Goal: Task Accomplishment & Management: Use online tool/utility

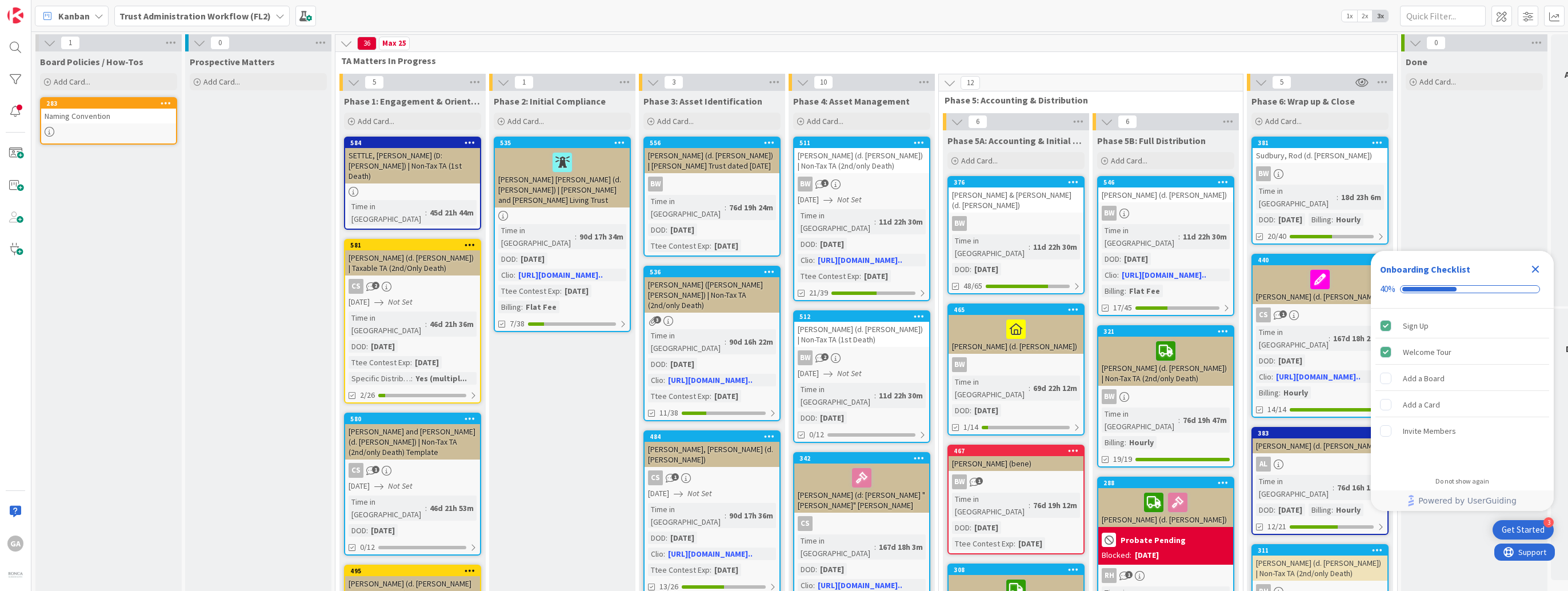
click at [275, 16] on icon at bounding box center [279, 16] width 9 height 9
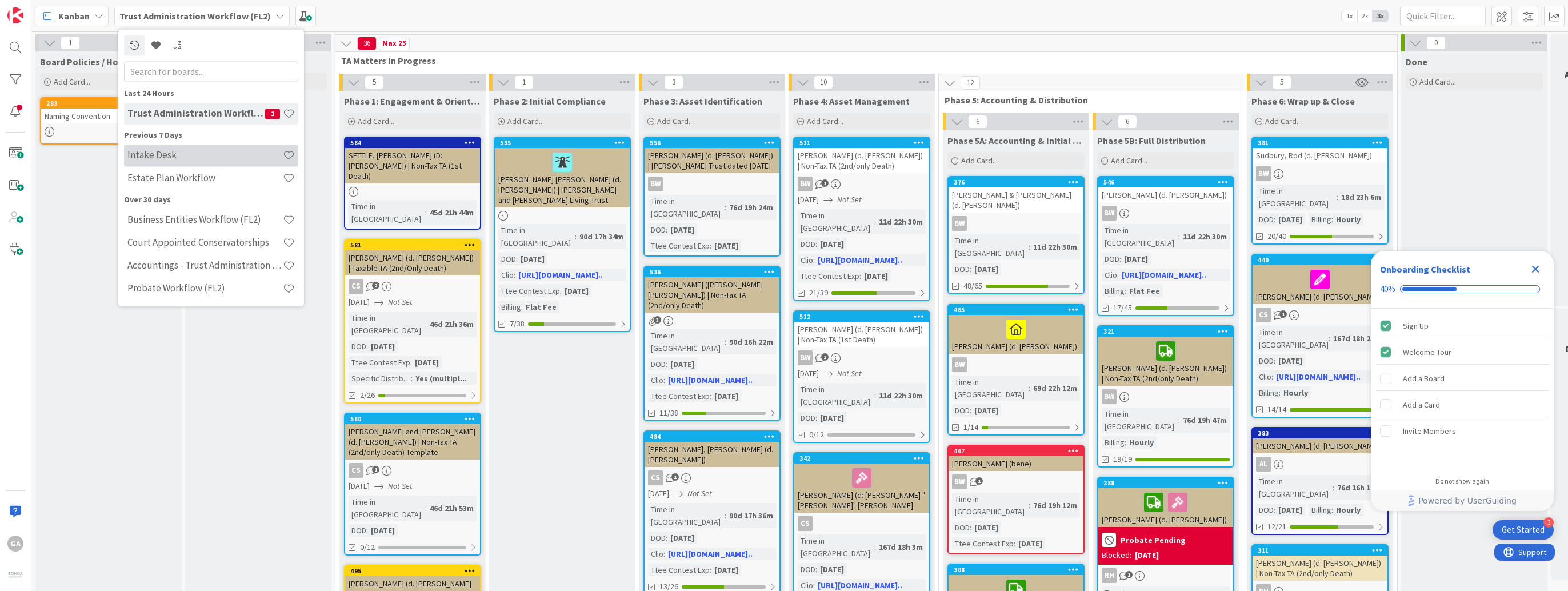
click at [158, 149] on h4 "Intake Desk" at bounding box center [205, 155] width 155 height 11
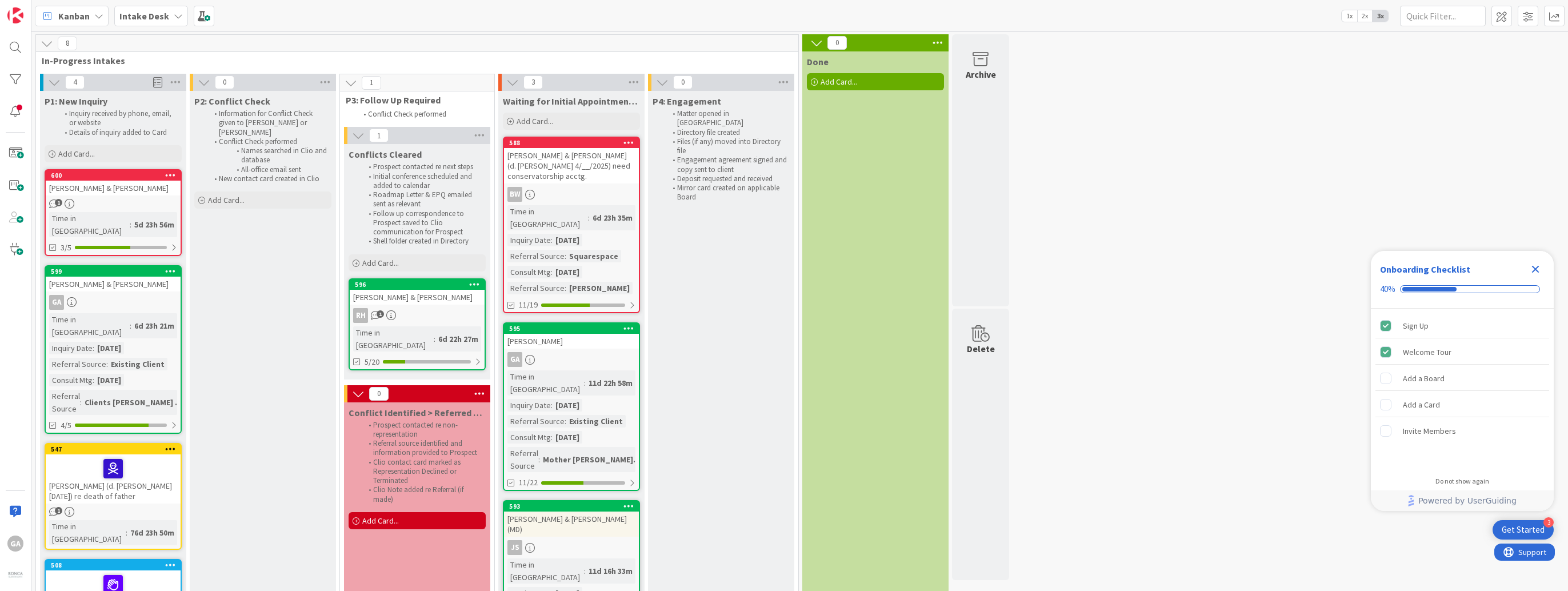
click at [145, 278] on div "[PERSON_NAME] & [PERSON_NAME]" at bounding box center [113, 284] width 134 height 15
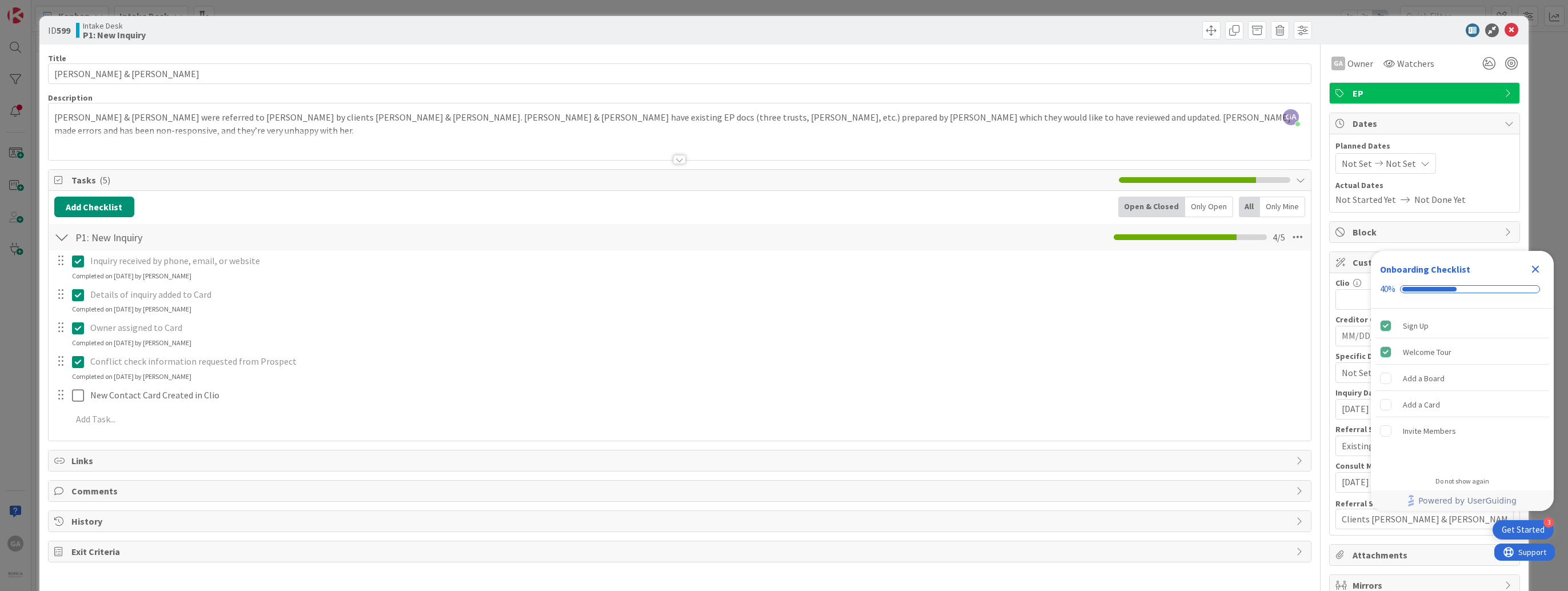
click at [1533, 269] on icon "Close Checklist" at bounding box center [1535, 269] width 8 height 8
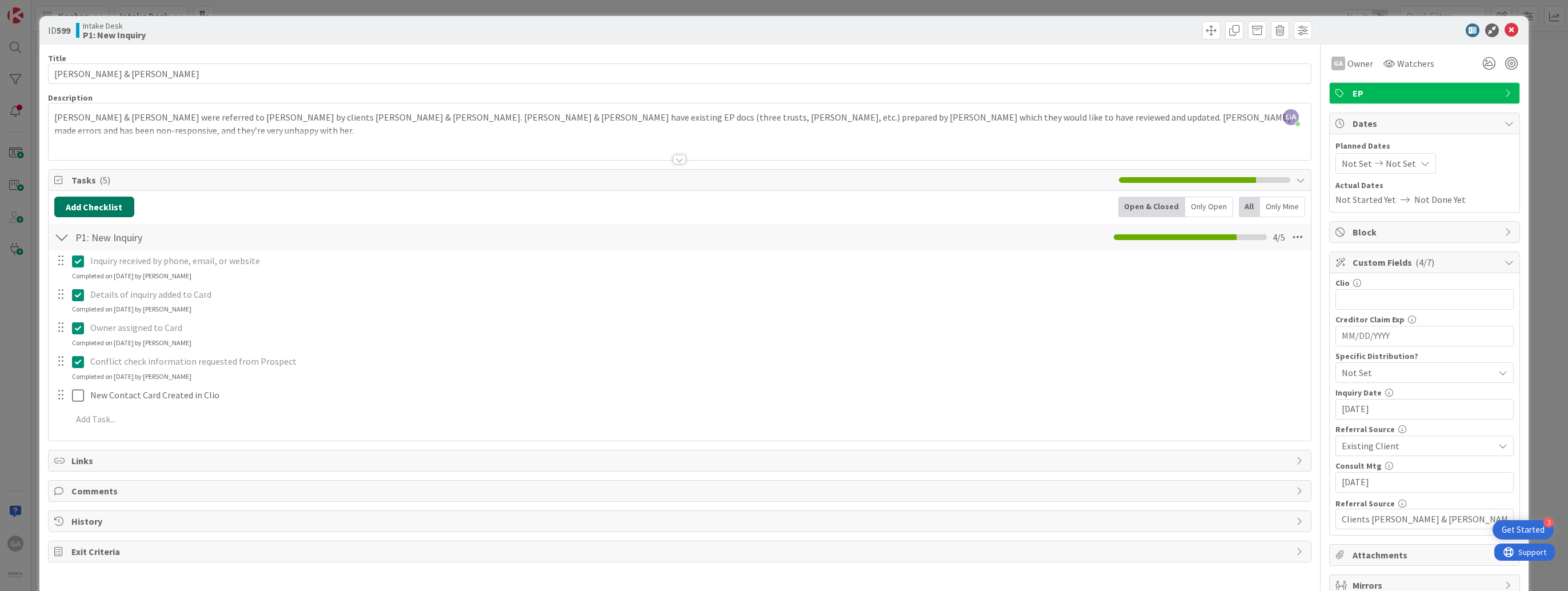
drag, startPoint x: 80, startPoint y: 203, endPoint x: 74, endPoint y: 206, distance: 6.7
click at [74, 206] on button "Add Checklist" at bounding box center [94, 207] width 80 height 21
click at [101, 306] on link "Load template" at bounding box center [89, 309] width 58 height 11
click at [101, 312] on div "P3A: Conflict Cleared: Follow Up" at bounding box center [148, 314] width 189 height 21
click at [76, 295] on button "Add" at bounding box center [75, 288] width 31 height 21
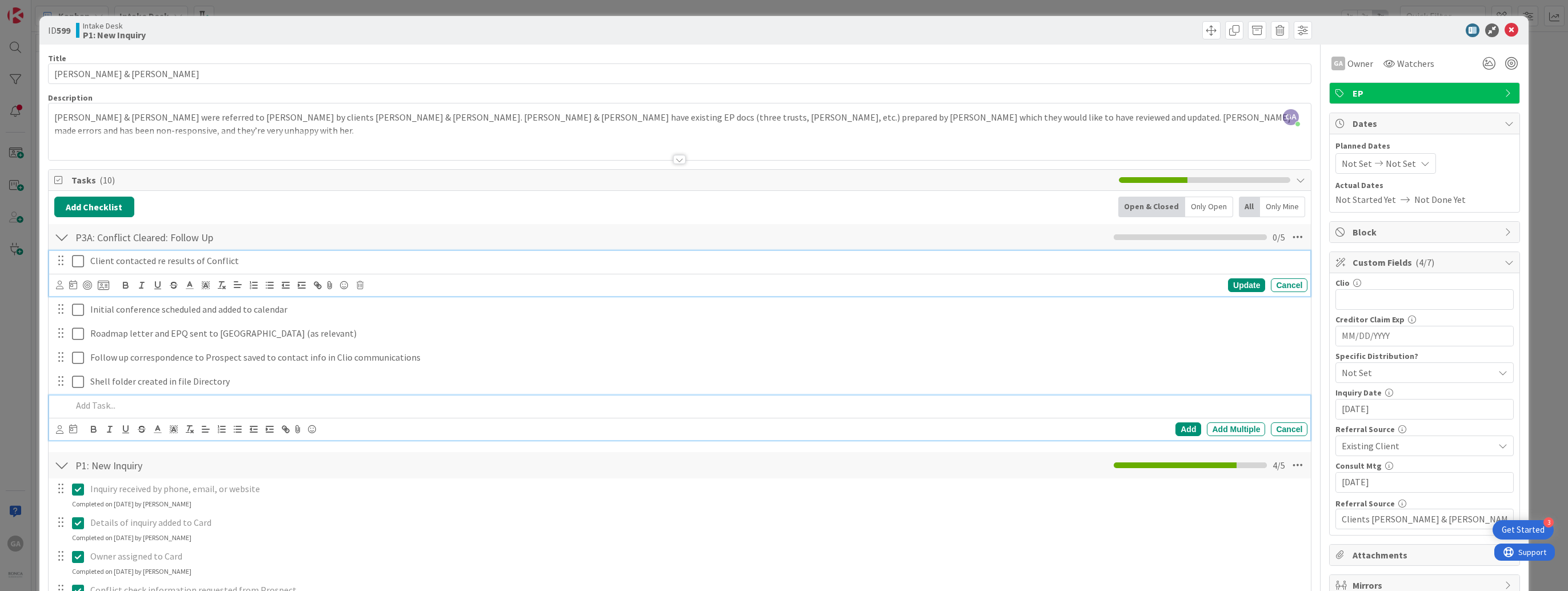
click at [78, 265] on icon at bounding box center [78, 261] width 12 height 14
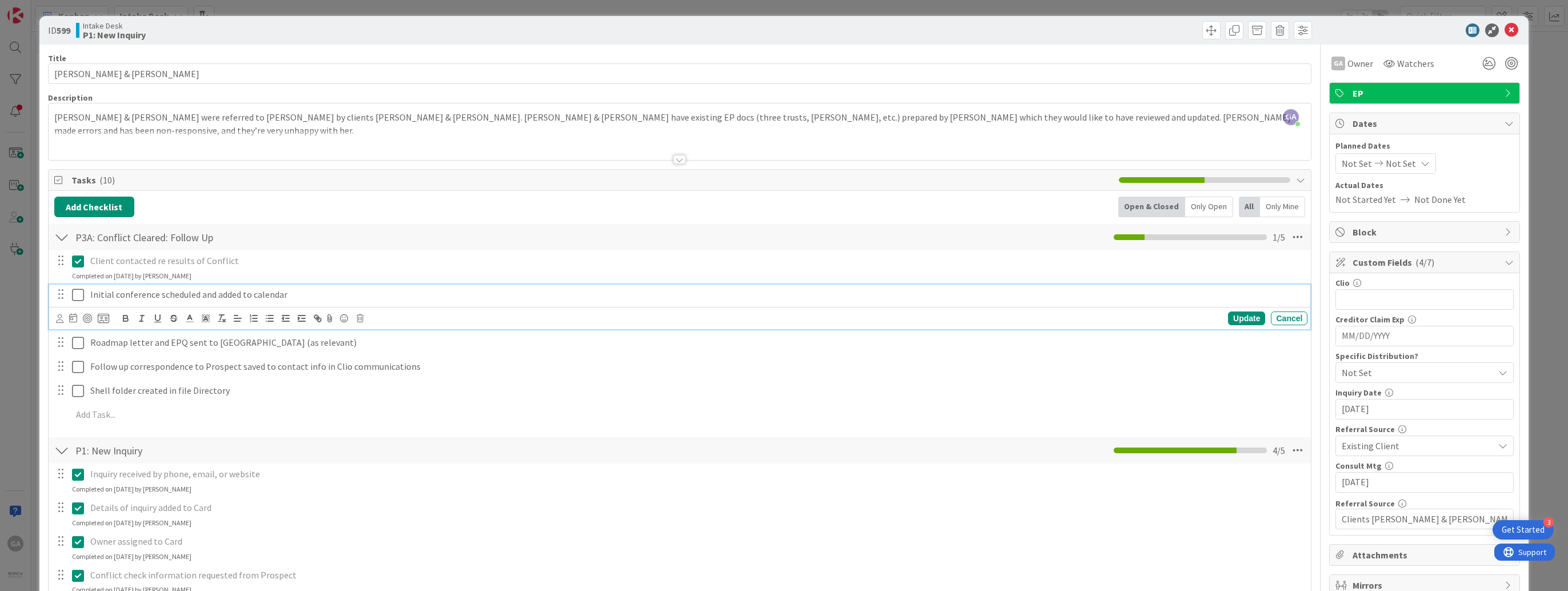
click at [78, 296] on icon at bounding box center [78, 295] width 12 height 14
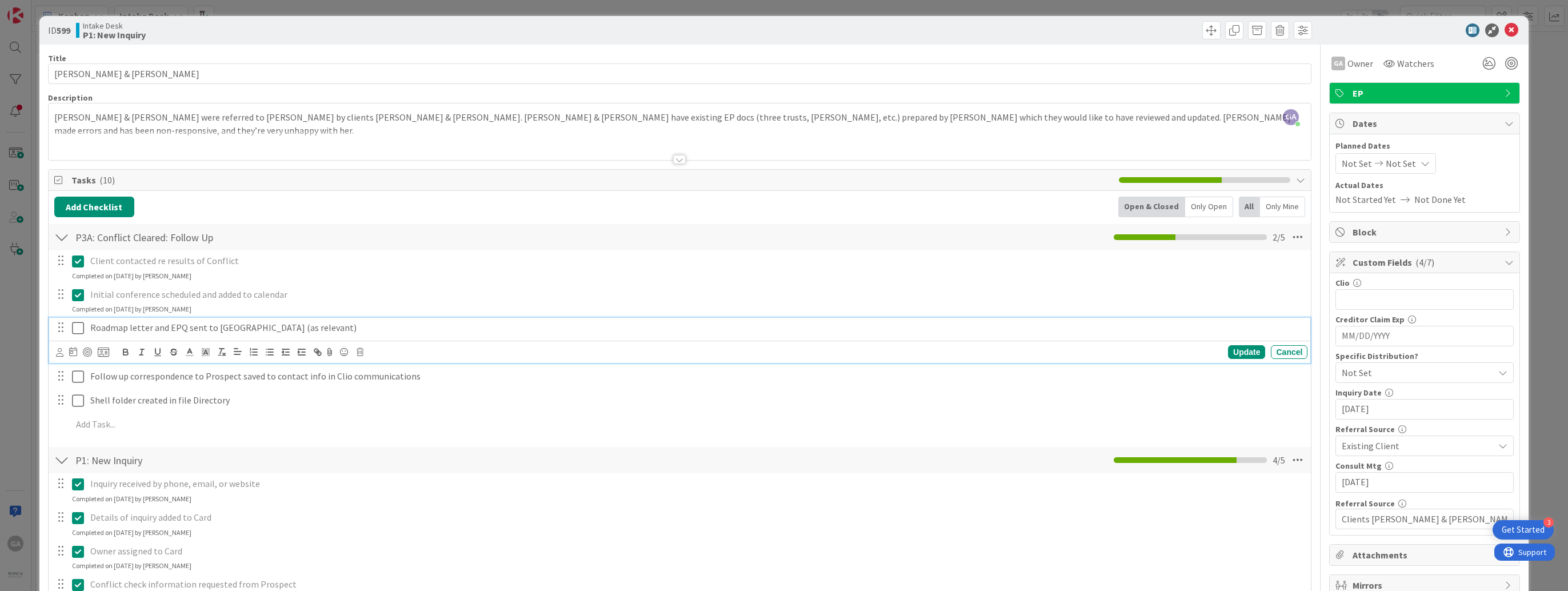
click at [74, 326] on icon at bounding box center [78, 328] width 12 height 14
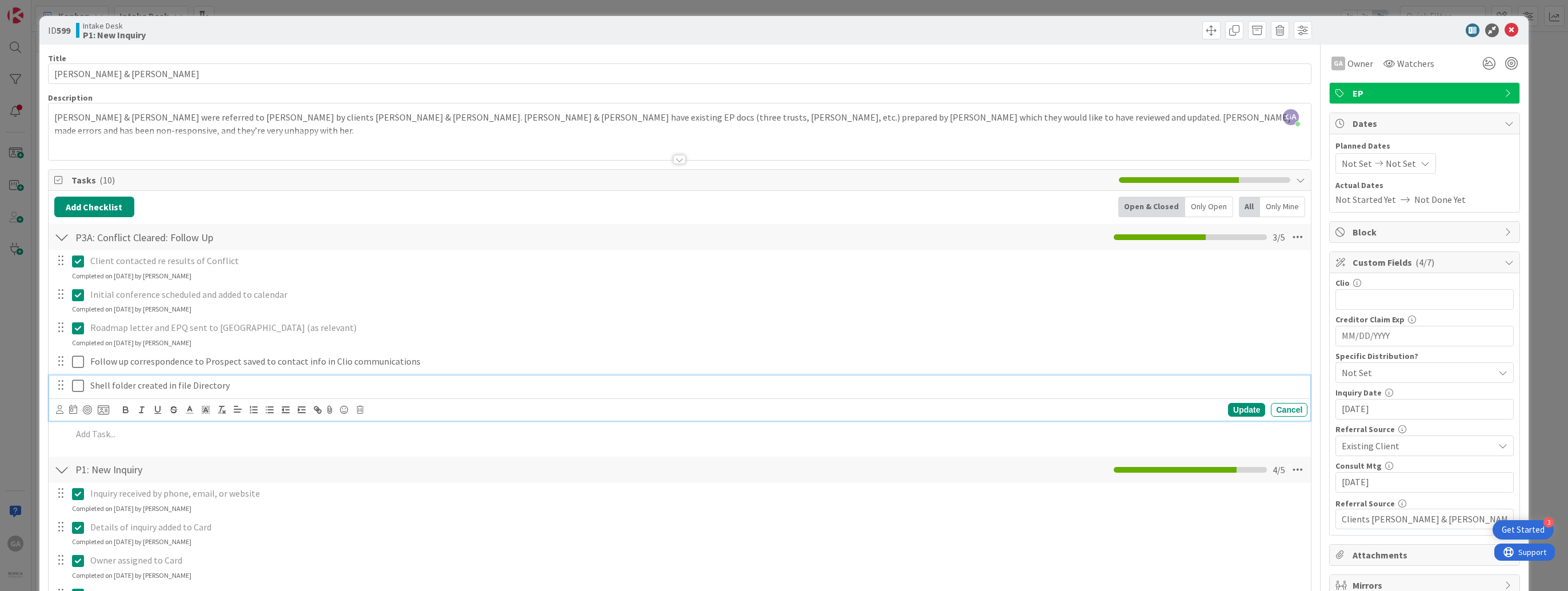
click at [77, 384] on icon at bounding box center [78, 386] width 12 height 14
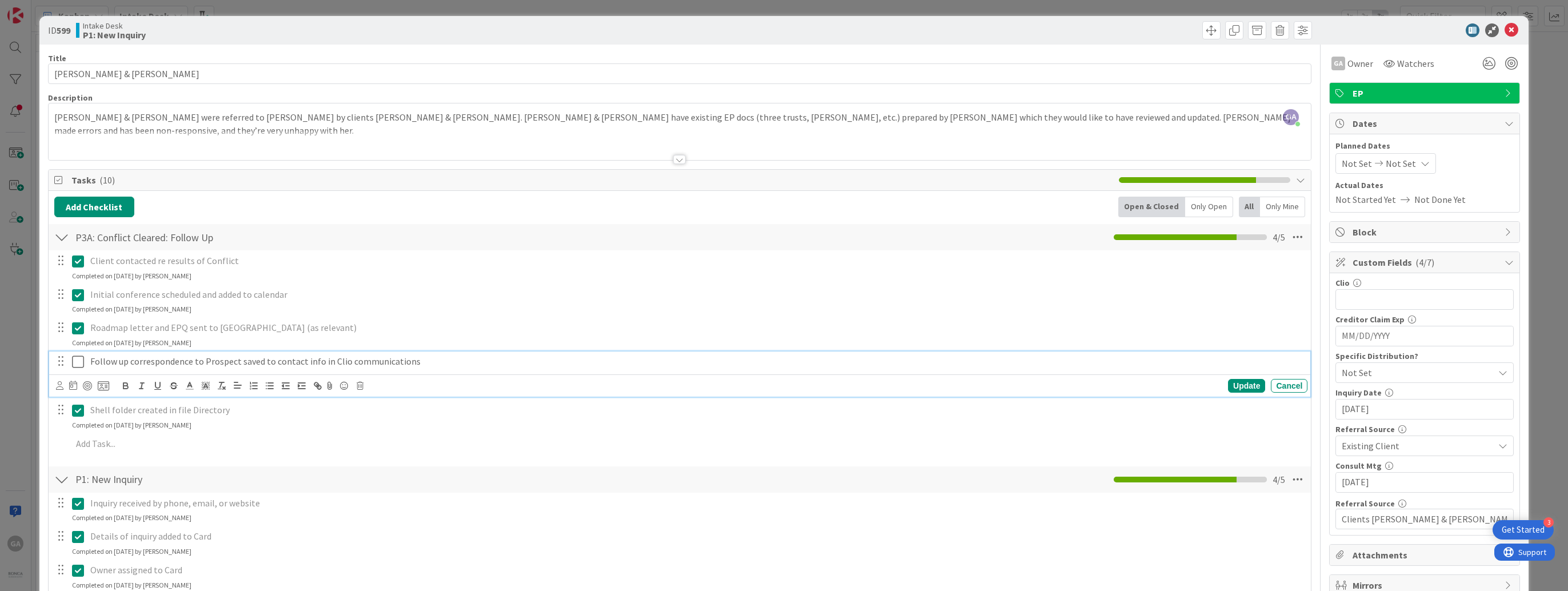
click at [78, 365] on icon at bounding box center [78, 361] width 12 height 14
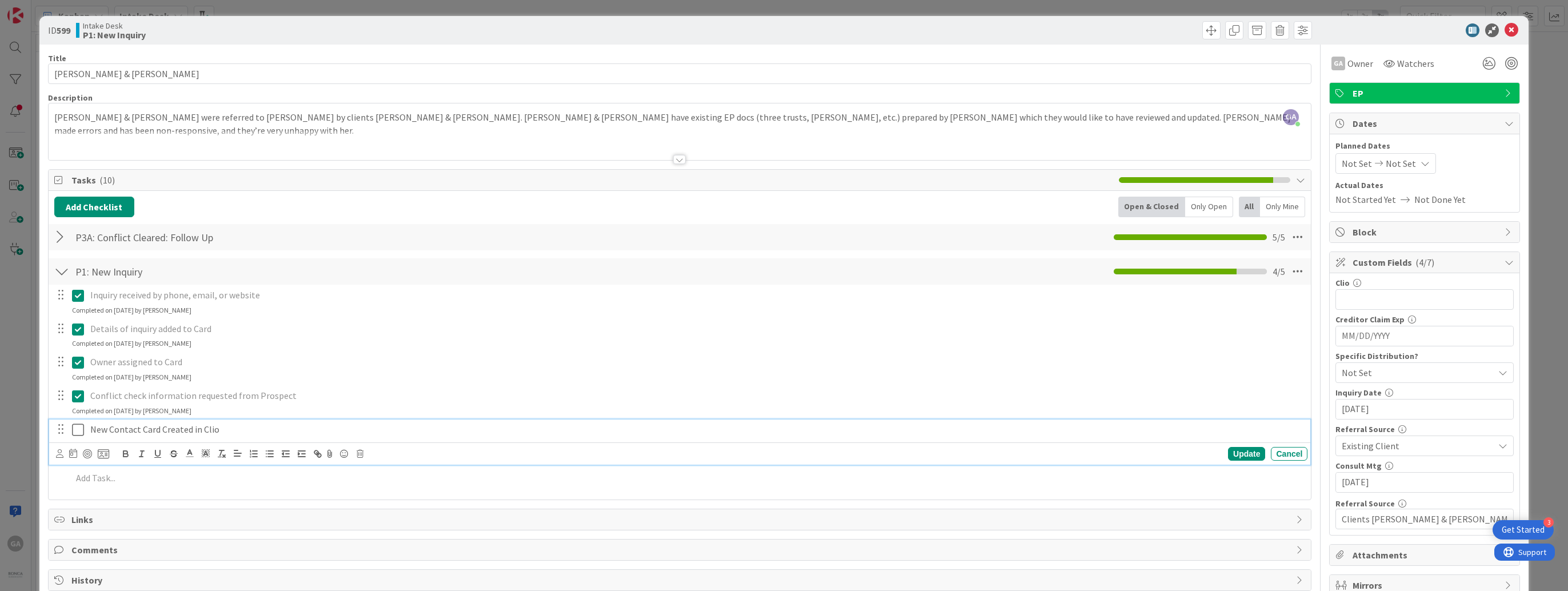
click at [79, 430] on icon at bounding box center [78, 430] width 12 height 14
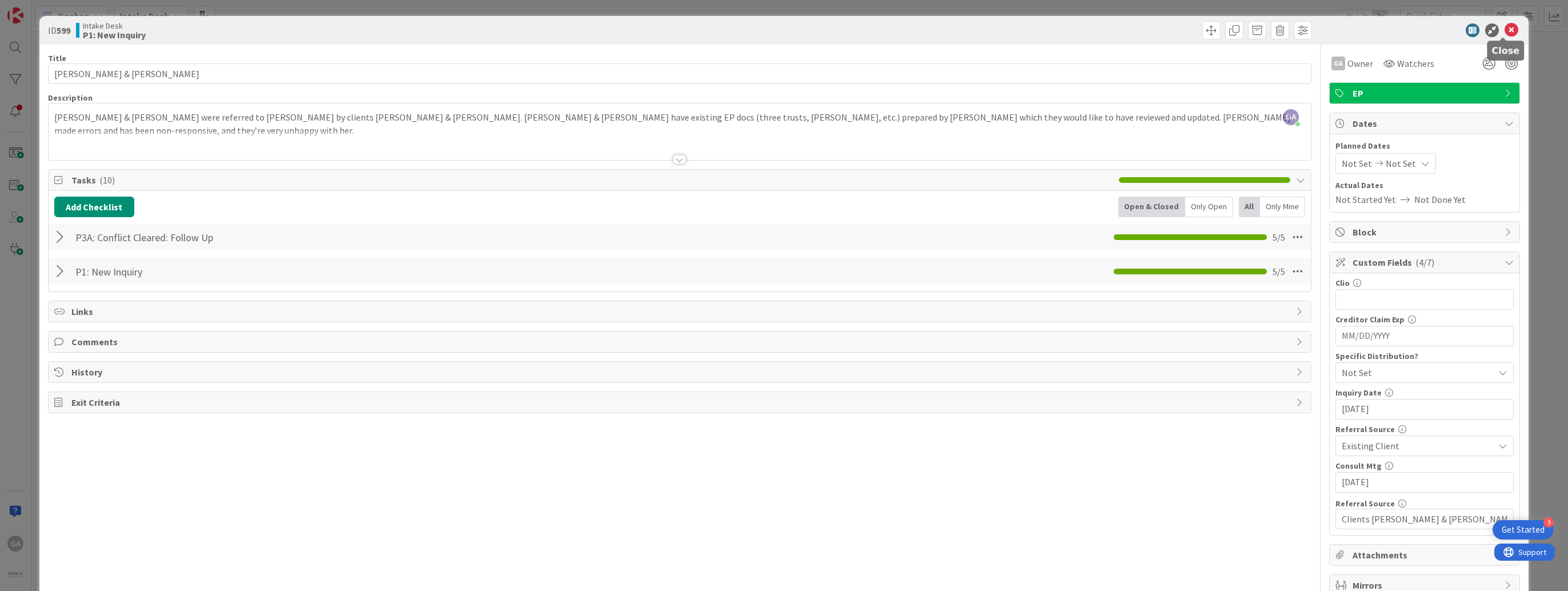
click at [1504, 31] on icon at bounding box center [1511, 31] width 14 height 14
